Goal: Information Seeking & Learning: Learn about a topic

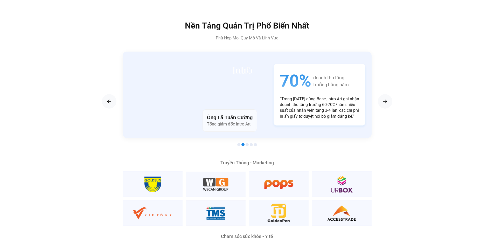
scroll to position [931, 0]
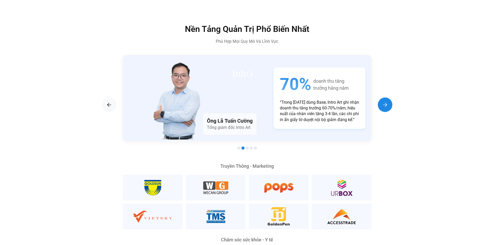
click at [383, 102] on img "Next slide" at bounding box center [385, 105] width 6 height 6
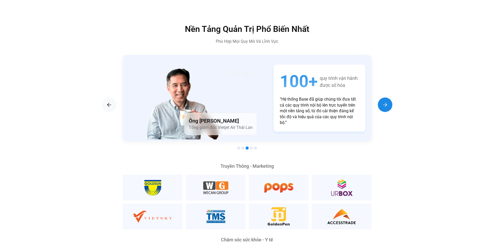
click at [383, 102] on img "Next slide" at bounding box center [385, 105] width 6 height 6
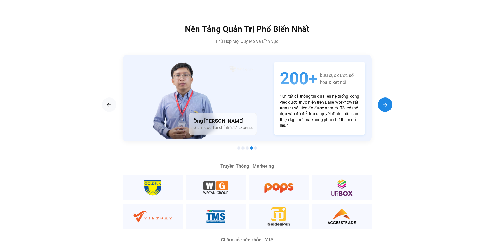
click at [383, 102] on img "Next slide" at bounding box center [385, 105] width 6 height 6
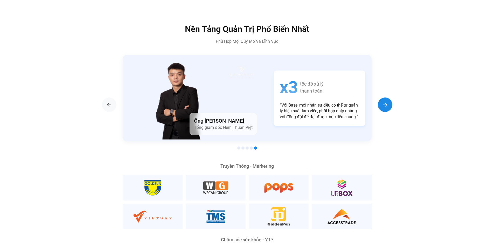
click at [383, 102] on img "Next slide" at bounding box center [385, 105] width 6 height 6
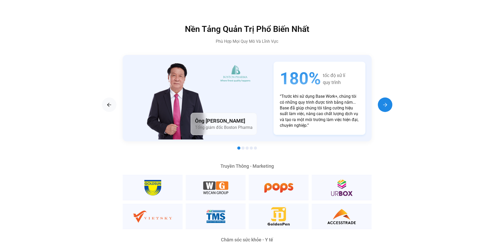
click at [383, 100] on div "Next slide" at bounding box center [385, 104] width 15 height 15
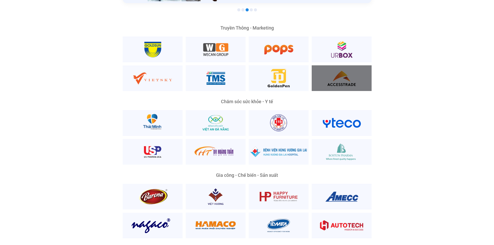
scroll to position [1035, 0]
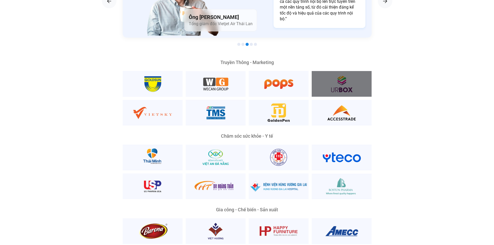
click at [344, 80] on div at bounding box center [342, 84] width 60 height 26
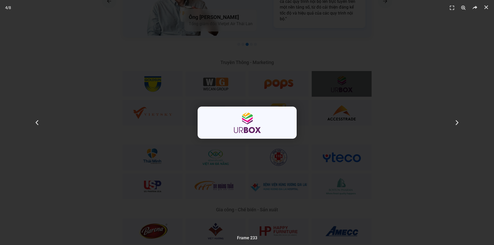
click at [360, 104] on div "4 / 8" at bounding box center [247, 122] width 458 height 209
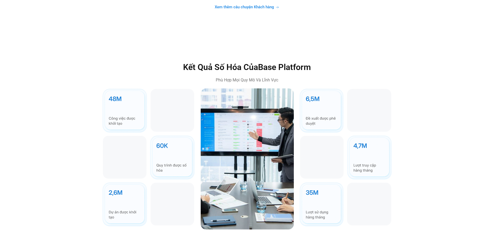
scroll to position [1553, 0]
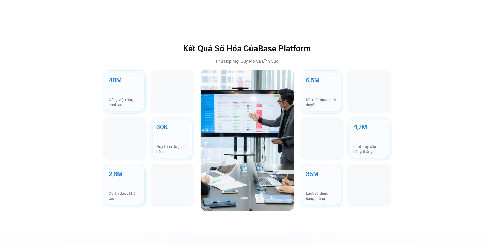
click at [419, 142] on div "Kết Quả Số Hóa Của Base Platform Phù Hợp Mọi Quy Mô Và Lĩnh Vực" at bounding box center [247, 126] width 486 height 167
click at [250, 109] on img at bounding box center [246, 140] width 93 height 141
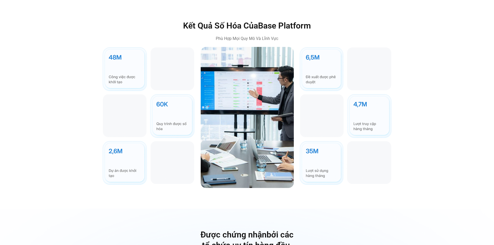
scroll to position [1579, 0]
